Goal: Navigation & Orientation: Find specific page/section

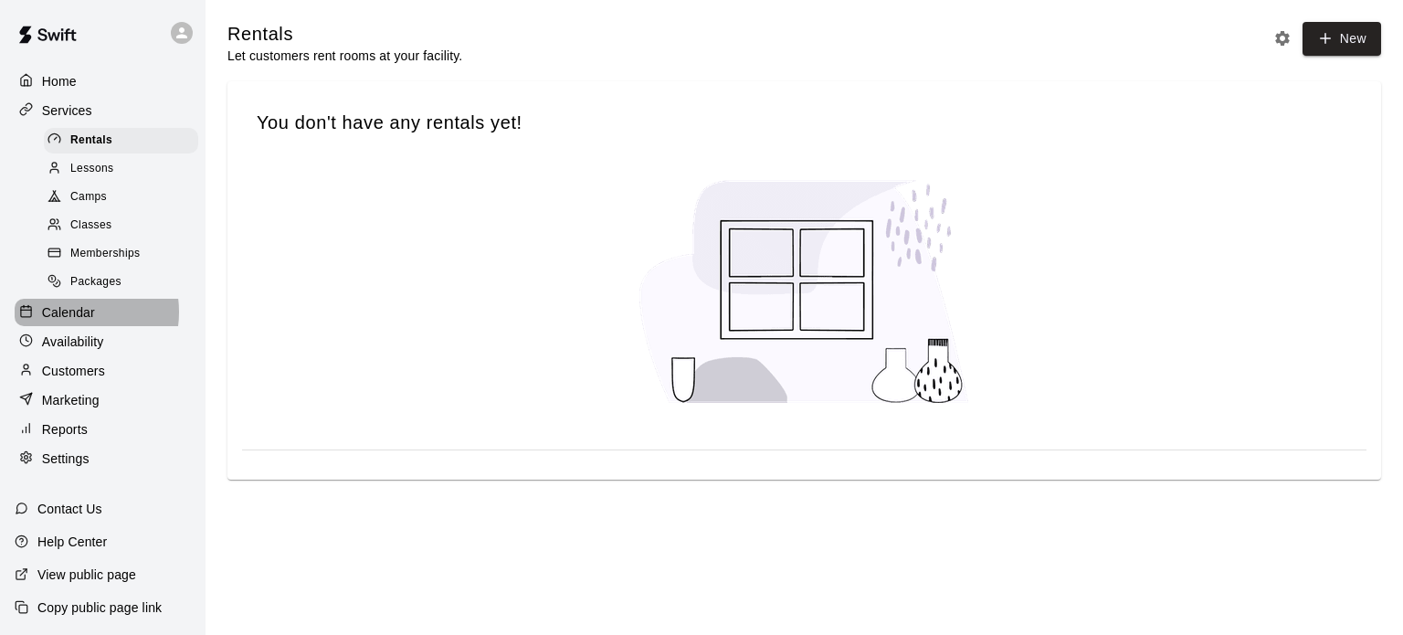
click at [75, 322] on p "Calendar" at bounding box center [68, 312] width 53 height 18
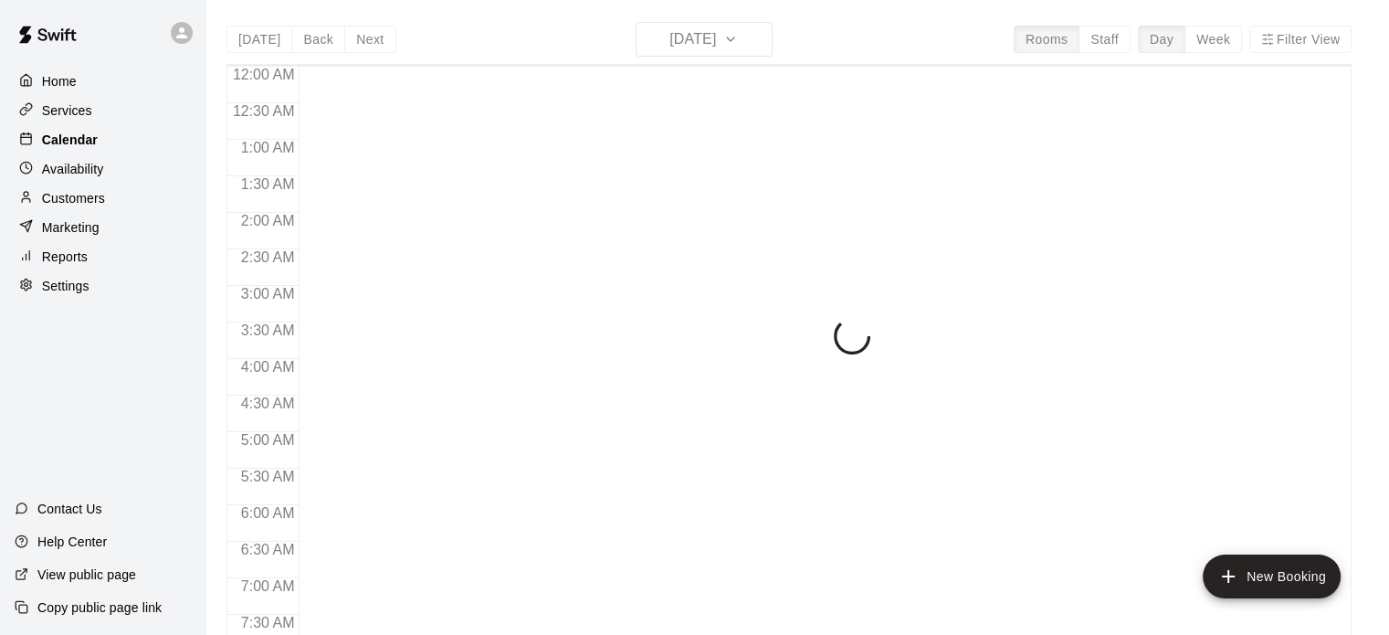
scroll to position [735, 0]
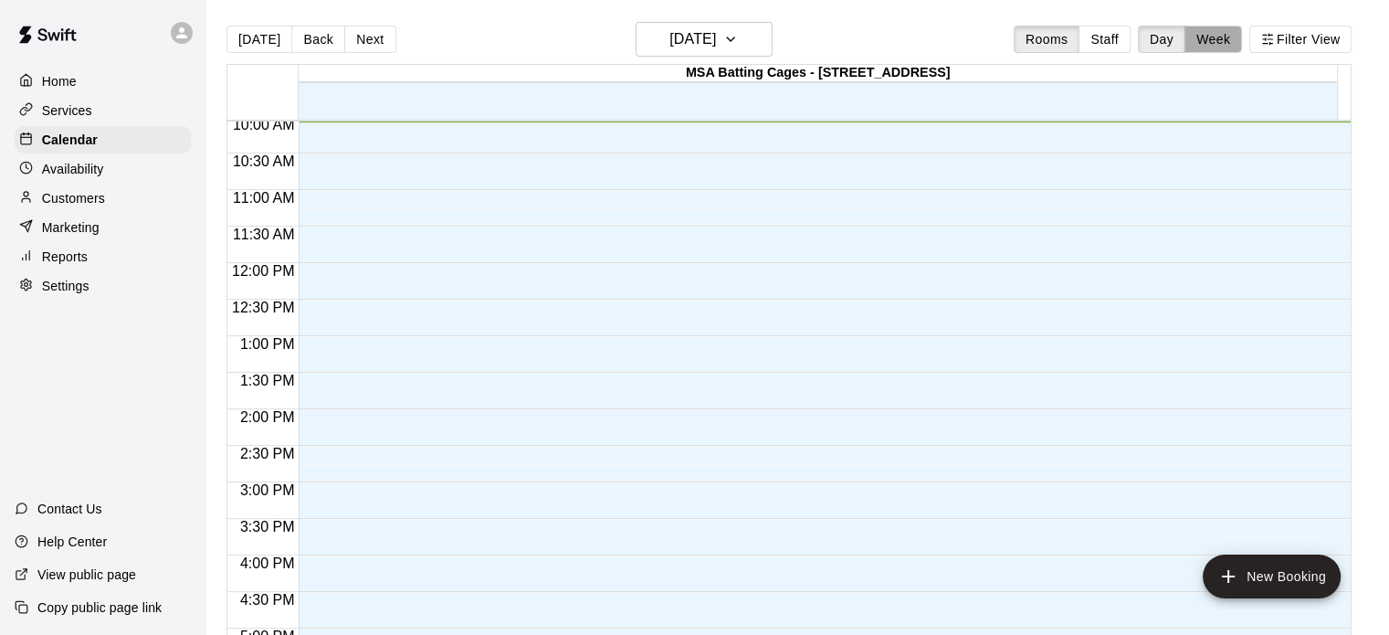
click at [1228, 36] on button "Week" at bounding box center [1214, 39] width 58 height 27
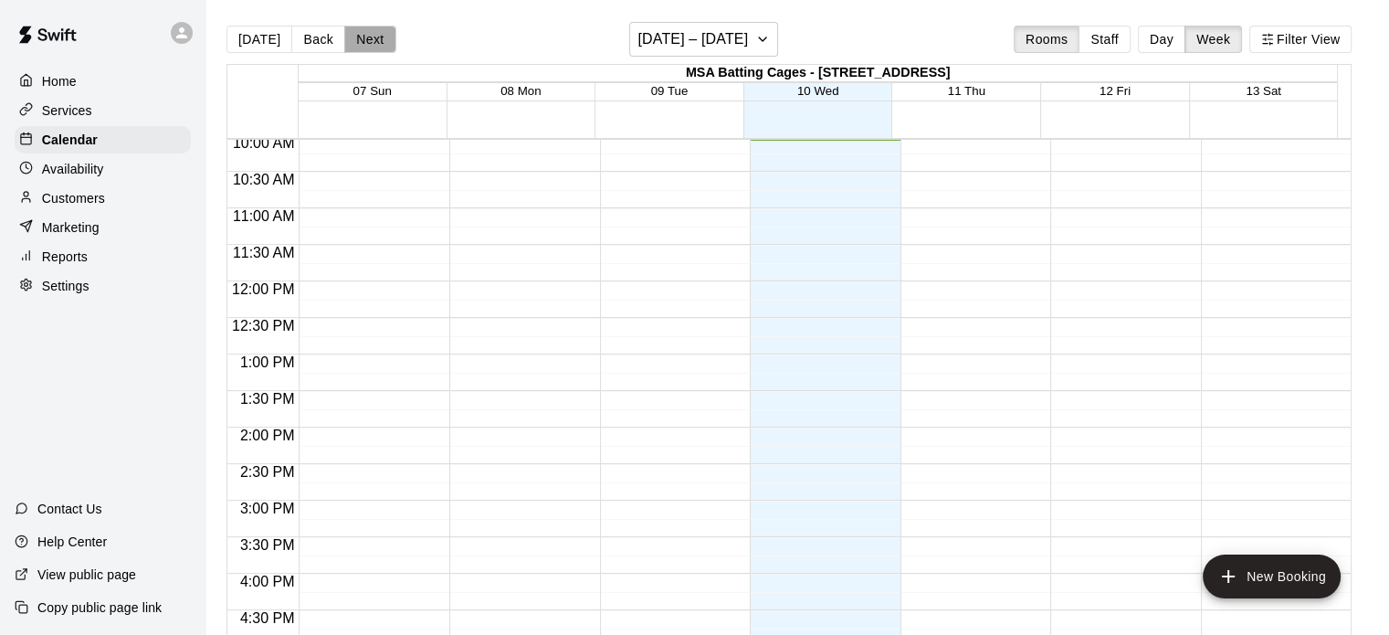
click at [366, 43] on button "Next" at bounding box center [369, 39] width 51 height 27
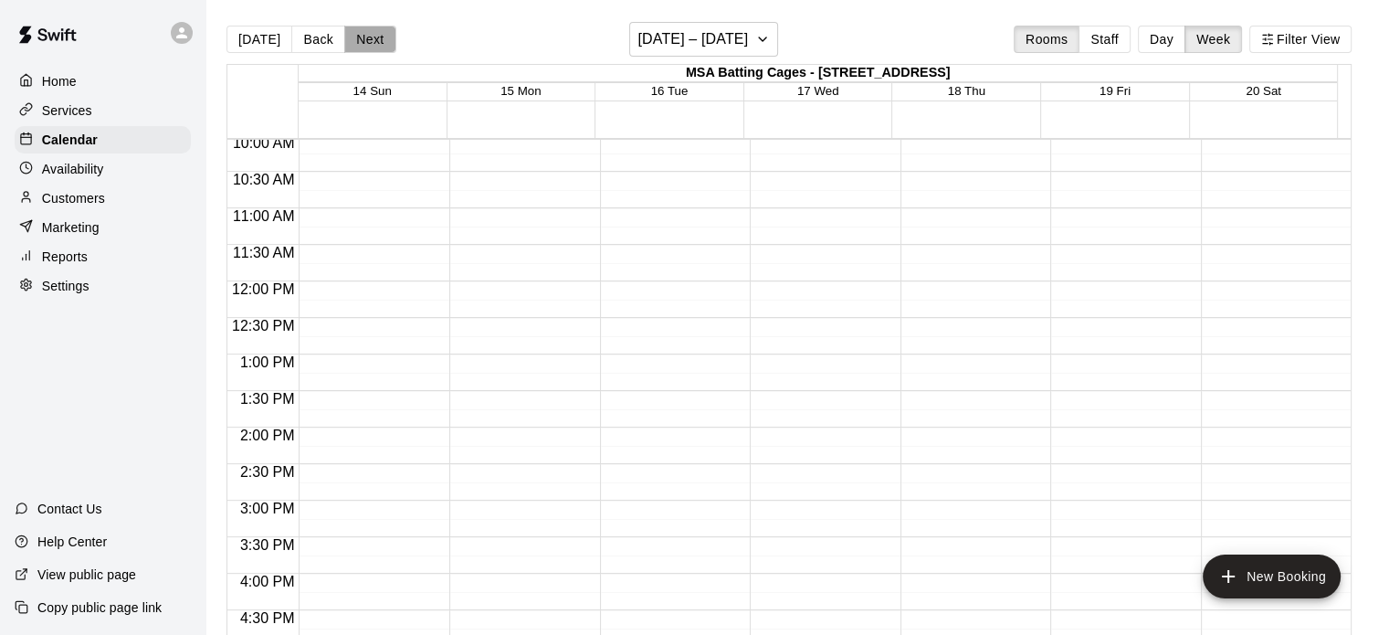
click at [366, 43] on button "Next" at bounding box center [369, 39] width 51 height 27
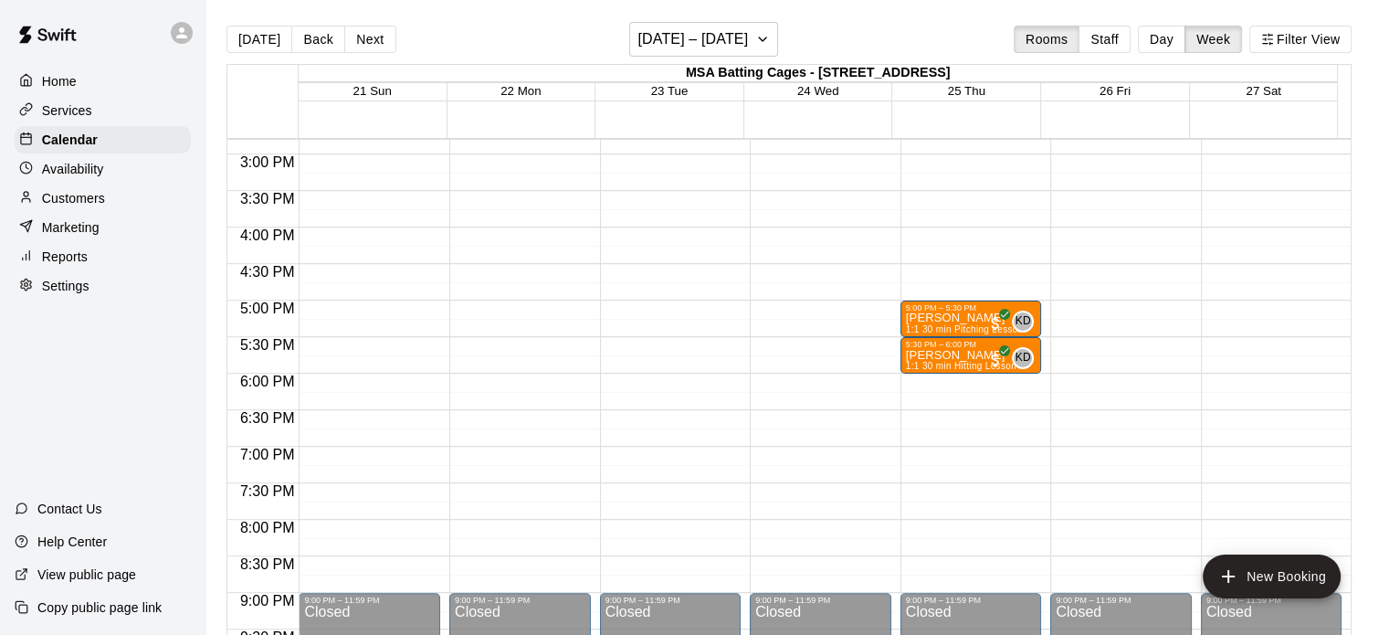
scroll to position [1089, 0]
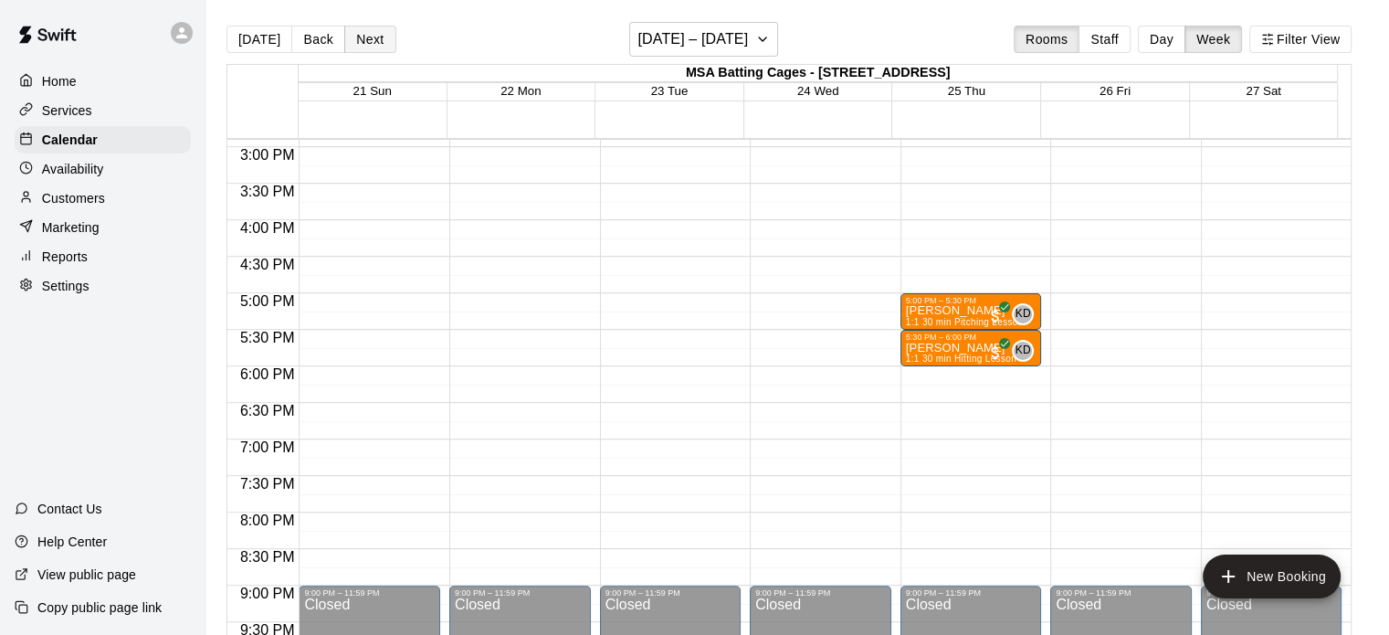
click at [364, 26] on button "Next" at bounding box center [369, 39] width 51 height 27
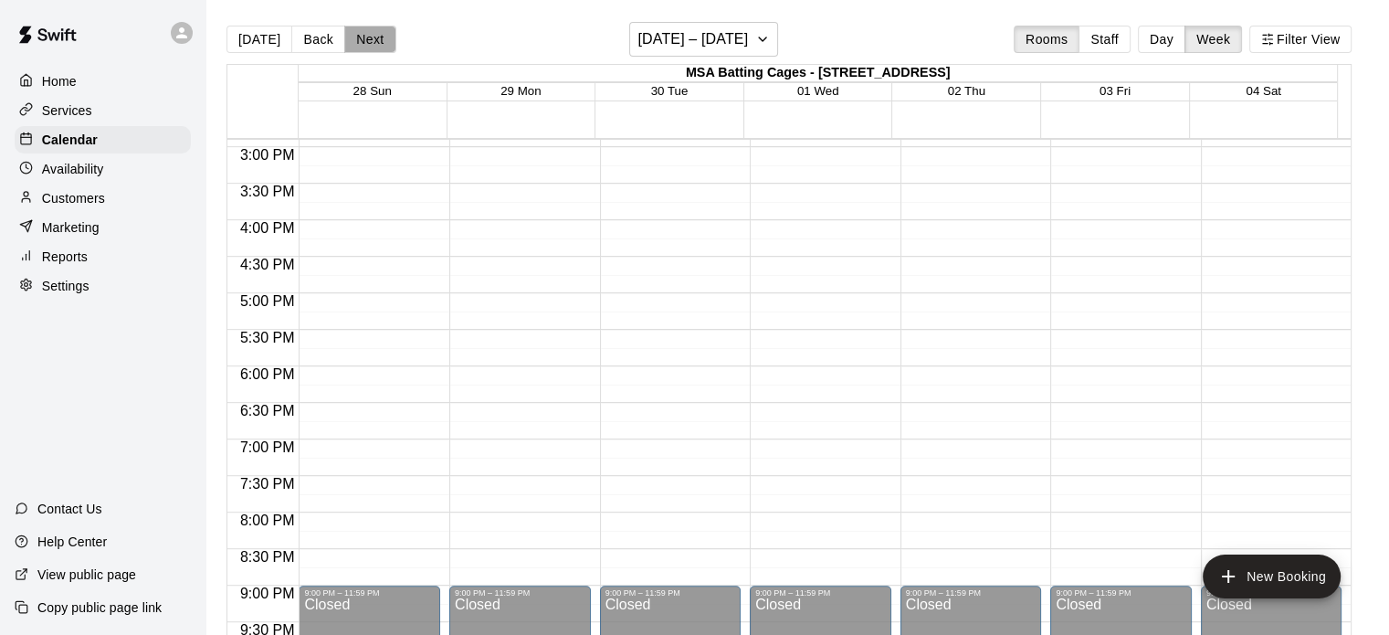
click at [364, 37] on button "Next" at bounding box center [369, 39] width 51 height 27
